Goal: Information Seeking & Learning: Check status

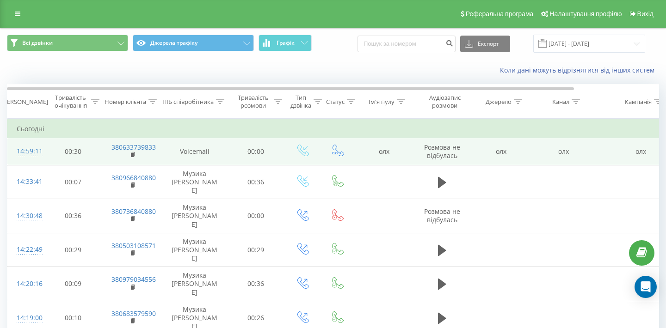
click at [130, 156] on td "380633739833" at bounding box center [132, 151] width 60 height 27
click at [131, 156] on rect at bounding box center [132, 155] width 3 height 4
